Goal: Task Accomplishment & Management: Manage account settings

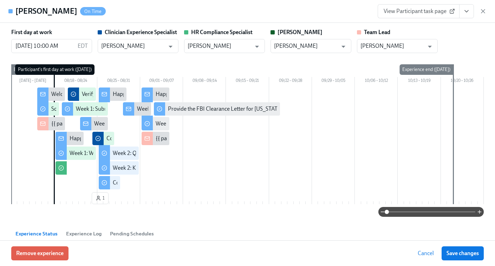
scroll to position [0, 1840]
click at [483, 9] on icon "button" at bounding box center [483, 11] width 7 height 7
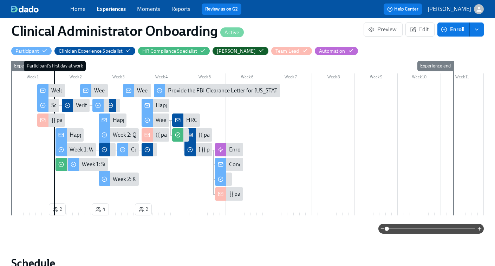
scroll to position [153, 0]
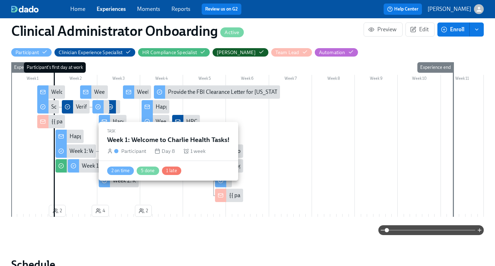
click at [76, 149] on div "Week 1: Welcome to Charlie Health Tasks!" at bounding box center [119, 151] width 99 height 8
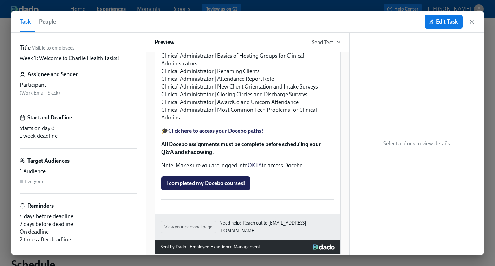
scroll to position [842, 0]
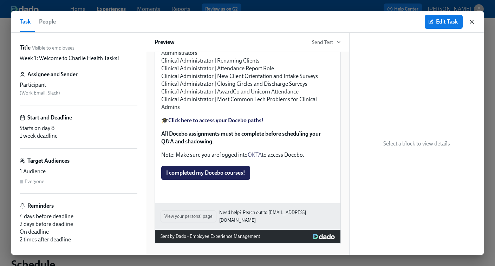
click at [471, 22] on icon "button" at bounding box center [472, 22] width 4 height 4
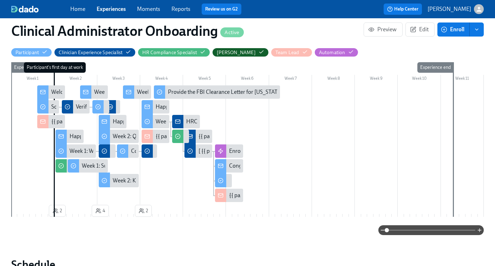
click at [115, 5] on span "Experiences" at bounding box center [111, 9] width 29 height 8
click at [113, 12] on link "Experiences" at bounding box center [111, 9] width 29 height 7
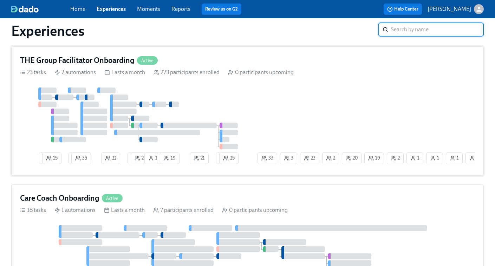
scroll to position [526, 0]
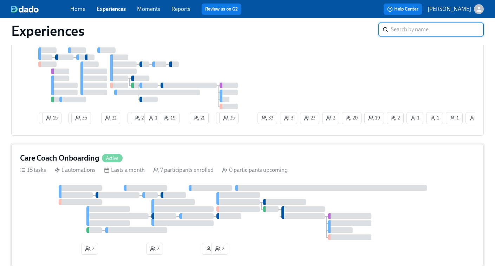
click at [216, 202] on div at bounding box center [247, 212] width 455 height 55
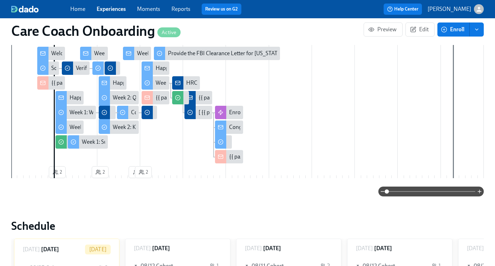
scroll to position [212, 0]
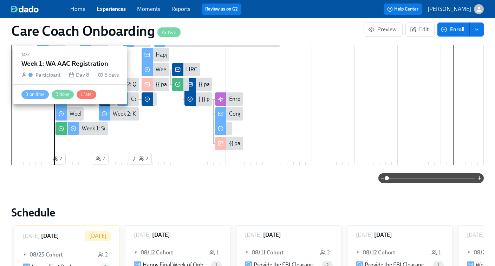
click at [71, 113] on div "Week 1: WA AAC Registration" at bounding box center [105, 114] width 70 height 8
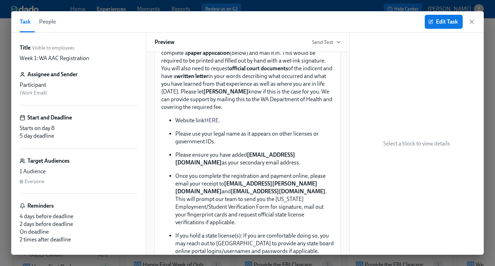
scroll to position [201, 0]
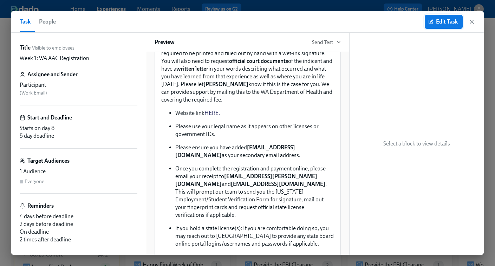
click at [443, 24] on span "Edit Task" at bounding box center [444, 21] width 28 height 7
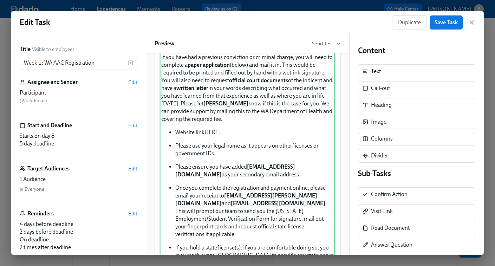
scroll to position [209, 0]
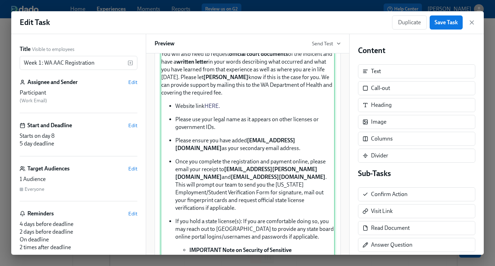
click at [202, 116] on div "Approx completion time: 20mins Below are the step by step instructions on how t…" at bounding box center [248, 149] width 174 height 419
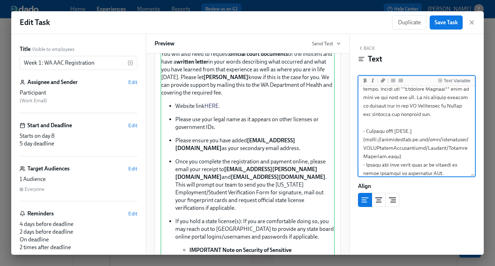
scroll to position [221, 0]
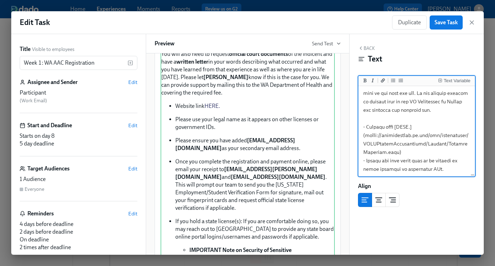
drag, startPoint x: 395, startPoint y: 119, endPoint x: 408, endPoint y: 119, distance: 12.6
click at [408, 119] on textarea at bounding box center [417, 181] width 114 height 631
click at [367, 79] on button "Add bold text" at bounding box center [364, 80] width 7 height 7
click at [428, 122] on textarea at bounding box center [417, 181] width 114 height 631
click at [366, 118] on textarea at bounding box center [417, 181] width 114 height 631
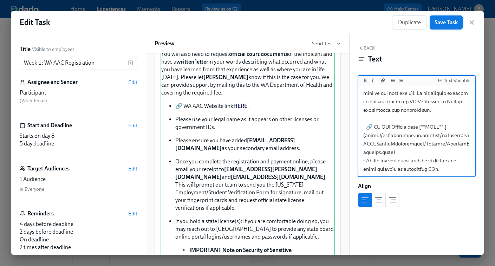
type textarea "***Loremi dolorsitam cons: 81adip*** Elits doe tem inci ut labo etdoloremagn al…"
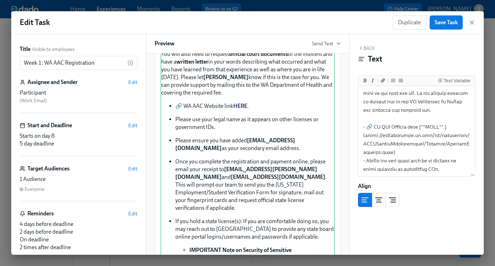
click at [444, 24] on span "Save Task" at bounding box center [446, 22] width 23 height 7
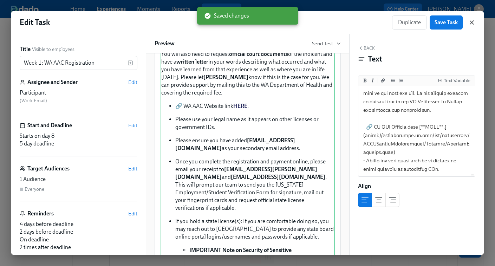
click at [473, 21] on icon "button" at bounding box center [472, 23] width 4 height 4
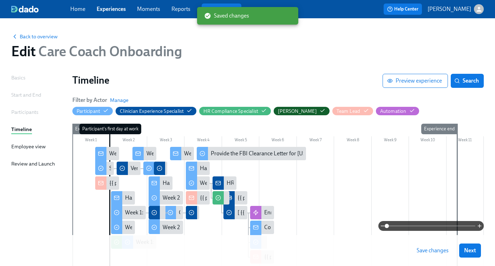
click at [430, 249] on span "Save changes" at bounding box center [433, 250] width 32 height 7
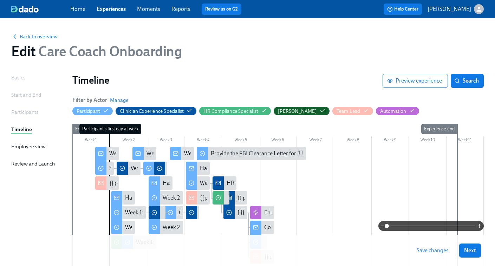
click at [129, 226] on div at bounding box center [277, 226] width 411 height 10
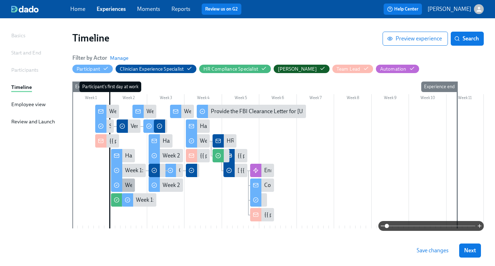
scroll to position [46, 0]
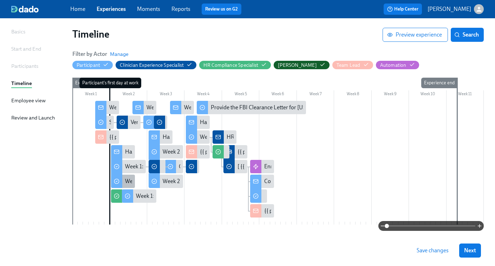
click at [128, 178] on div "Week 1: WA AAC Registration" at bounding box center [160, 181] width 70 height 8
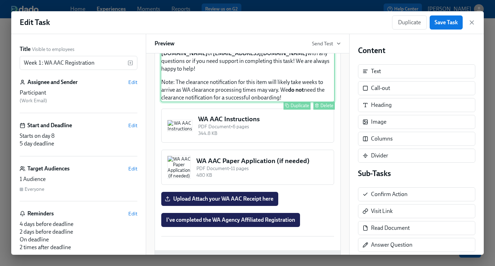
scroll to position [526, 0]
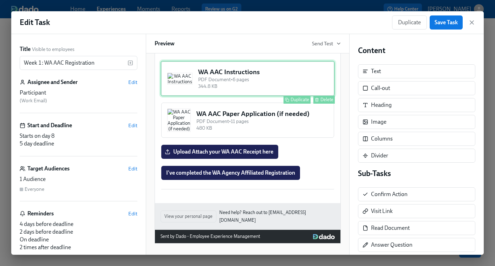
click at [269, 88] on div "WA AAC Instructions PDF Document • 6 pages 344.8 KB Duplicate Delete" at bounding box center [248, 79] width 174 height 36
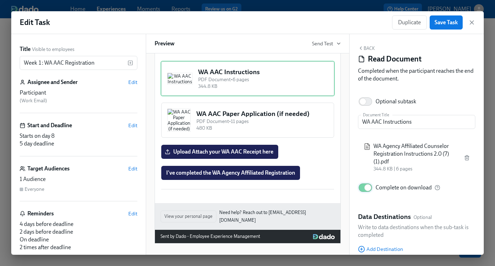
click at [363, 188] on input "Complete on download" at bounding box center [368, 187] width 46 height 15
checkbox input "false"
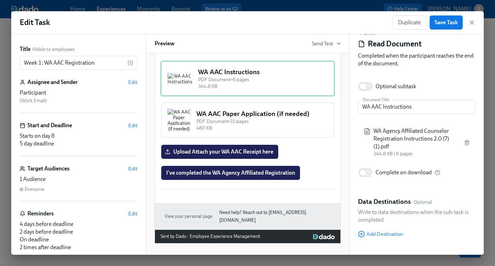
scroll to position [28, 0]
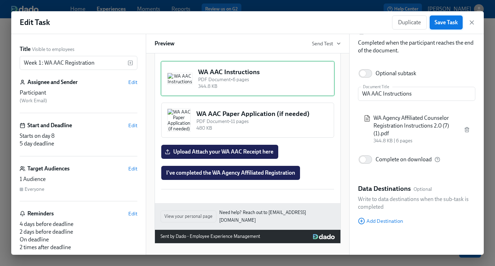
click at [445, 26] on button "Save Task" at bounding box center [446, 22] width 33 height 14
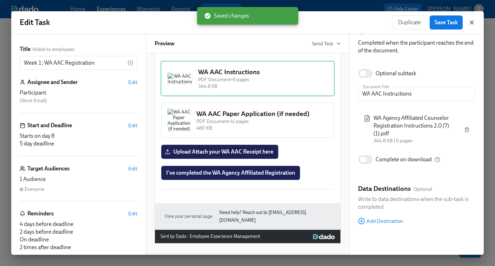
click at [471, 20] on icon "button" at bounding box center [471, 22] width 7 height 7
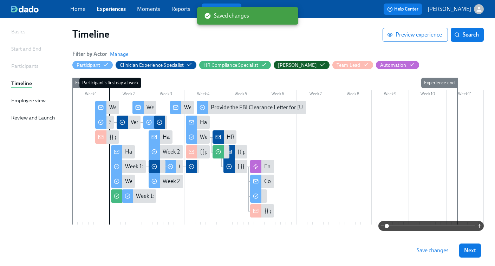
click at [437, 250] on span "Save changes" at bounding box center [433, 250] width 32 height 7
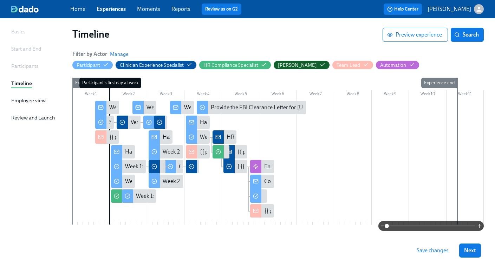
click at [107, 10] on link "Experiences" at bounding box center [111, 9] width 29 height 7
